Goal: Register for event/course

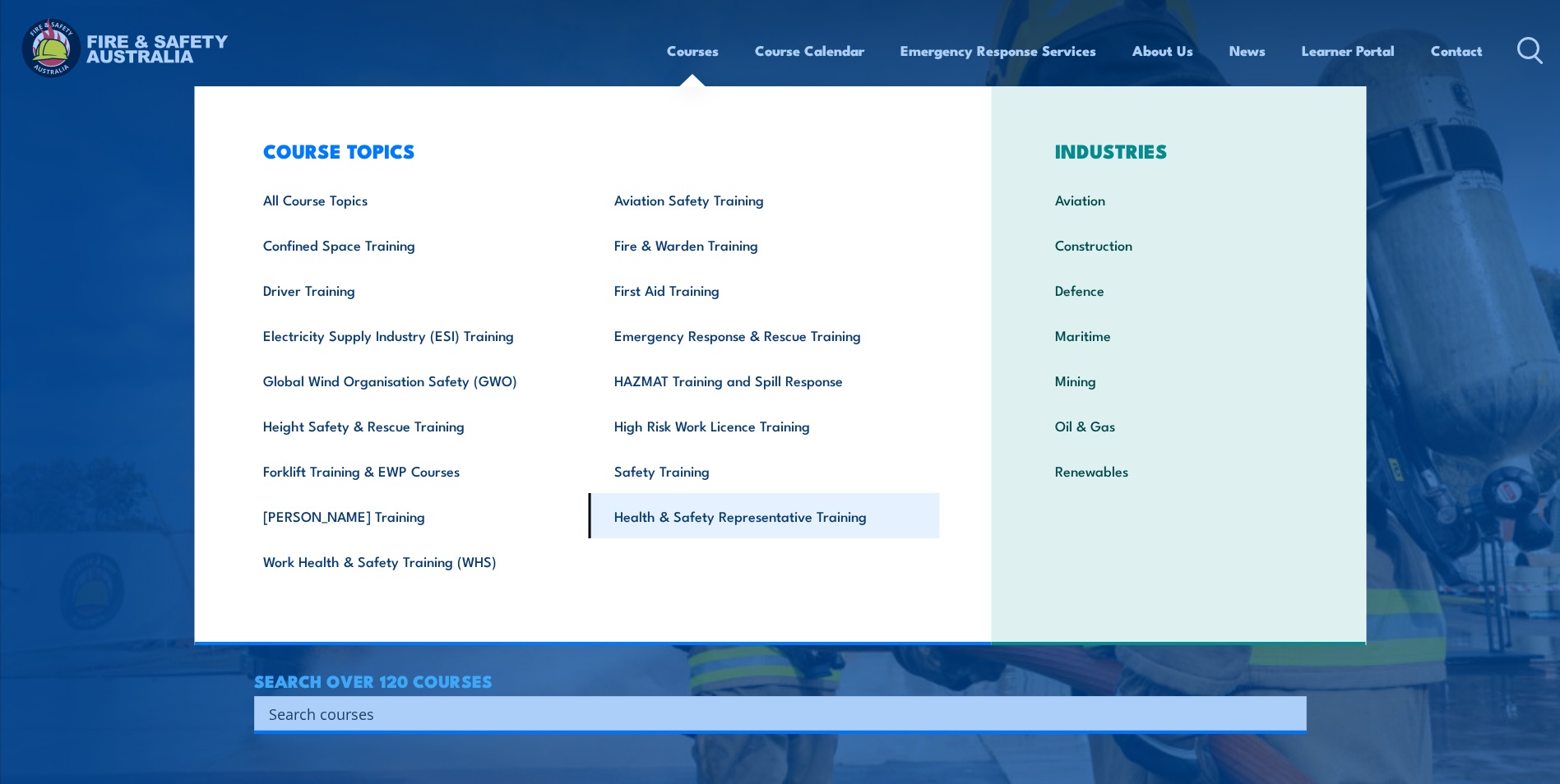
click at [631, 520] on link "Health & Safety Representative Training" at bounding box center [764, 516] width 351 height 45
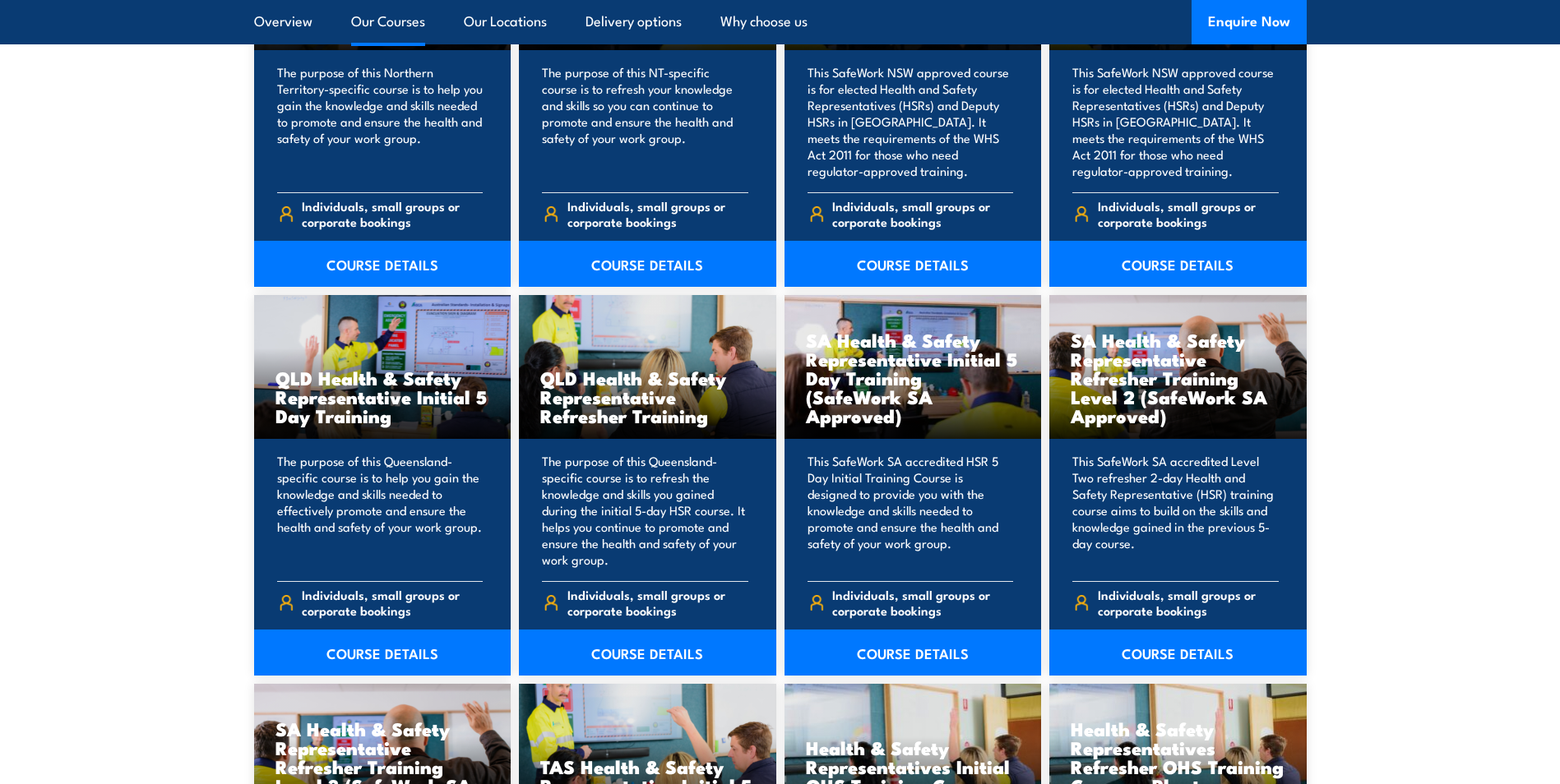
scroll to position [1891, 0]
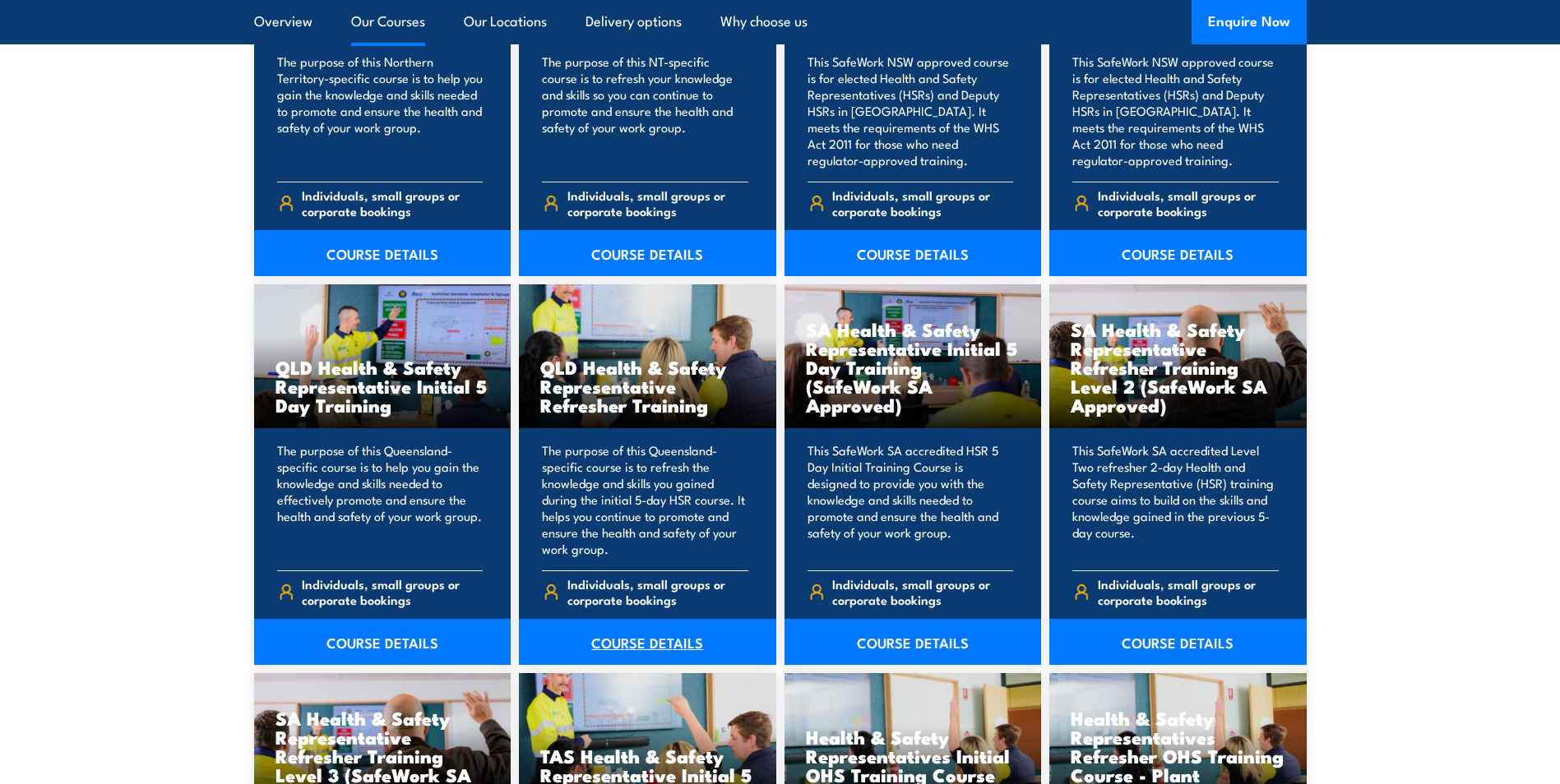
click at [623, 647] on link "COURSE DETAILS" at bounding box center [648, 642] width 257 height 46
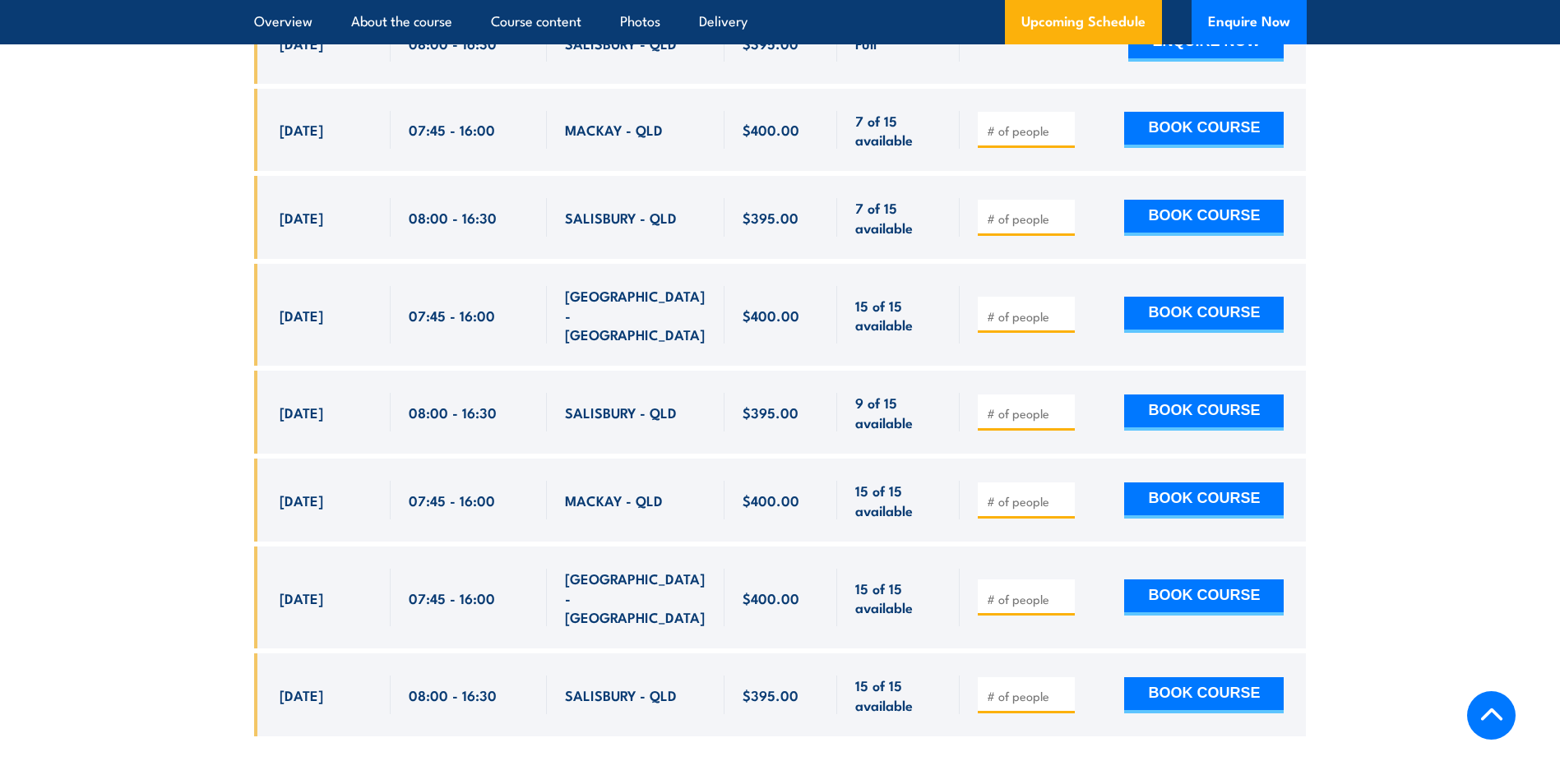
scroll to position [3288, 0]
